Goal: Task Accomplishment & Management: Complete application form

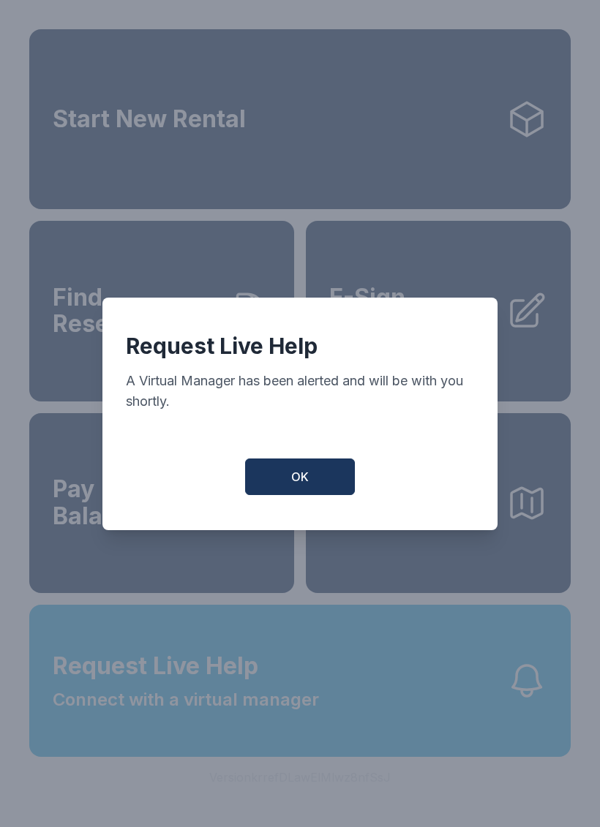
click at [310, 494] on button "OK" at bounding box center [300, 477] width 110 height 37
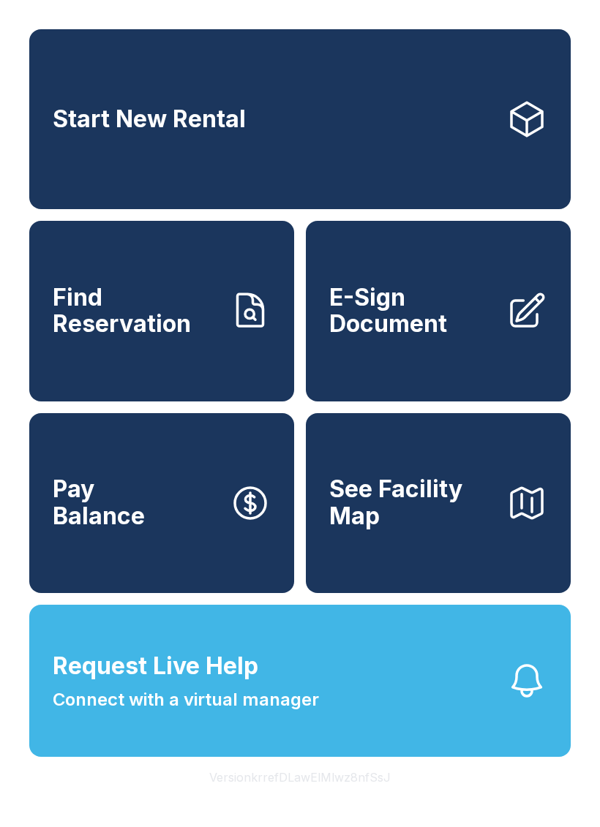
click at [397, 369] on link "E-Sign Document" at bounding box center [438, 311] width 265 height 180
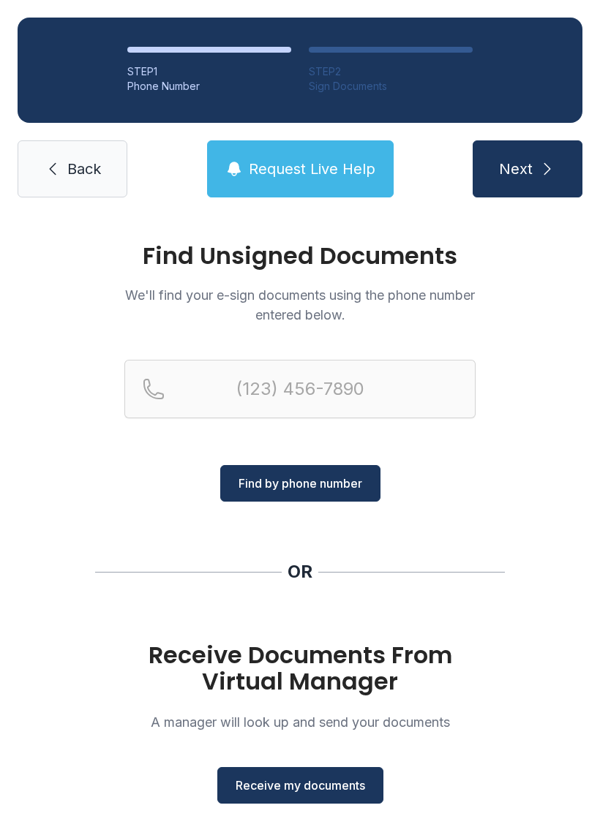
click at [297, 773] on button "Receive my documents" at bounding box center [300, 785] width 166 height 37
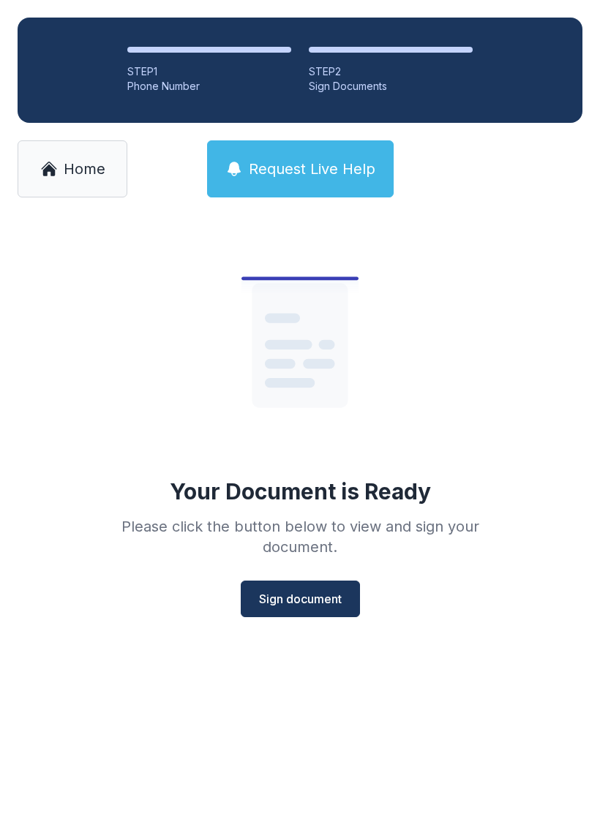
click at [290, 598] on span "Sign document" at bounding box center [300, 599] width 83 height 18
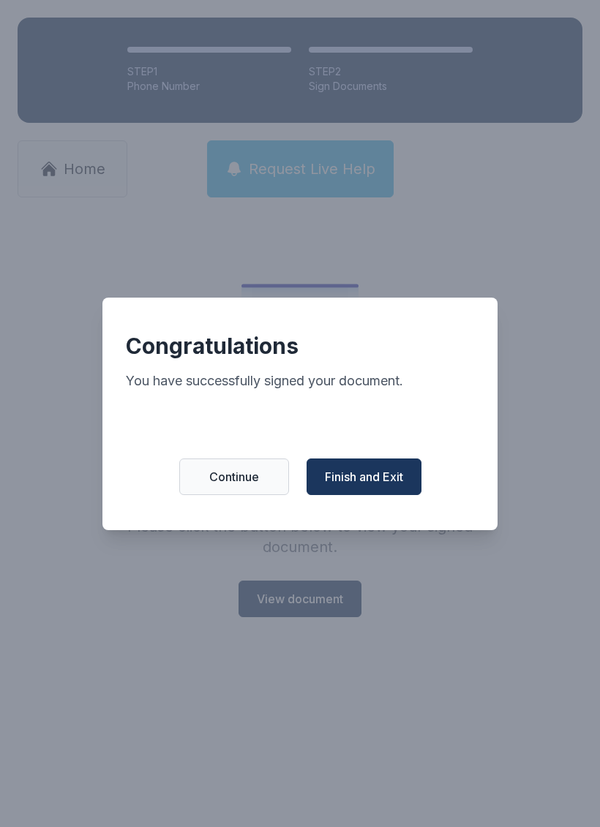
click at [386, 486] on span "Finish and Exit" at bounding box center [364, 477] width 78 height 18
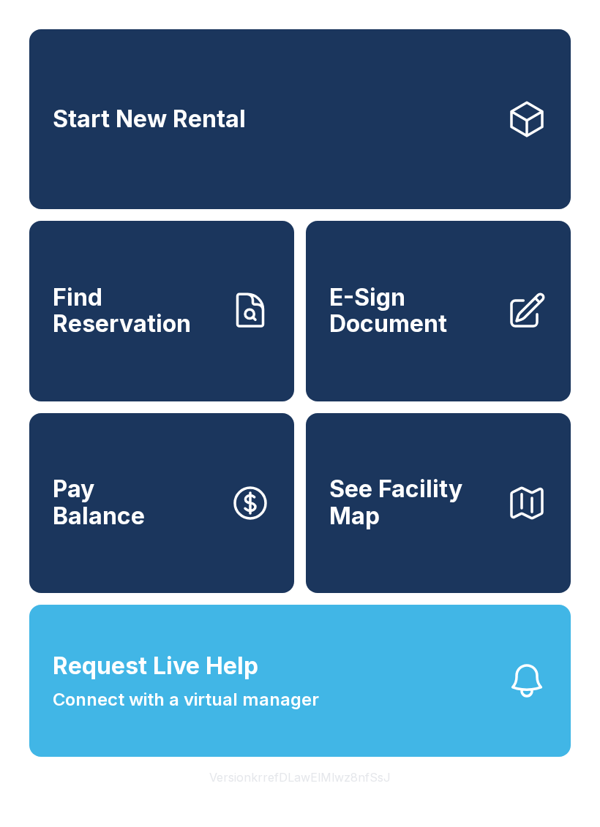
click at [466, 360] on link "E-Sign Document" at bounding box center [438, 311] width 265 height 180
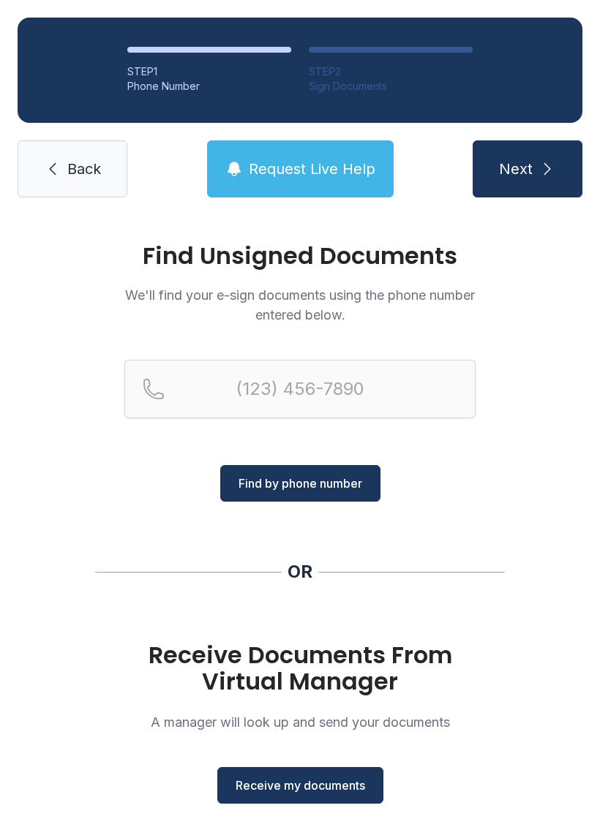
click at [338, 788] on span "Receive my documents" at bounding box center [300, 786] width 129 height 18
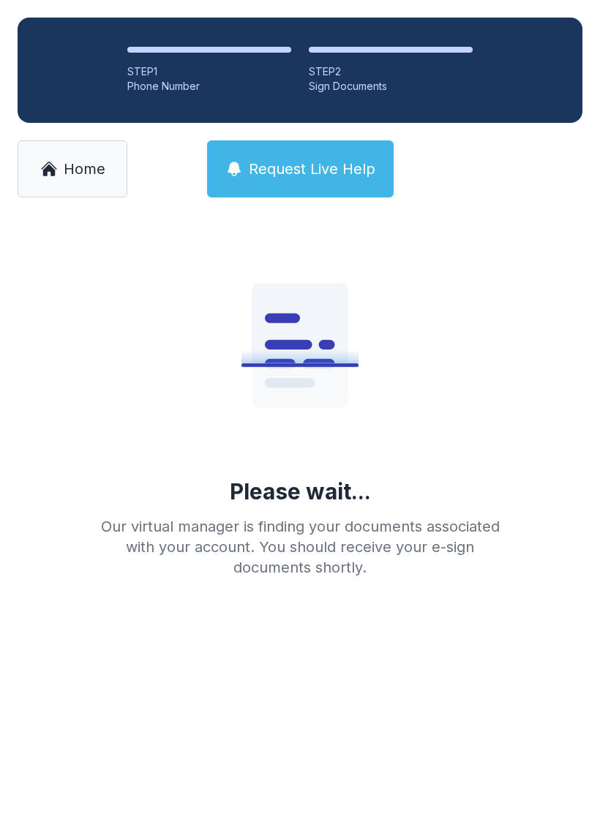
click at [75, 171] on span "Home" at bounding box center [85, 169] width 42 height 20
